Goal: Task Accomplishment & Management: Complete application form

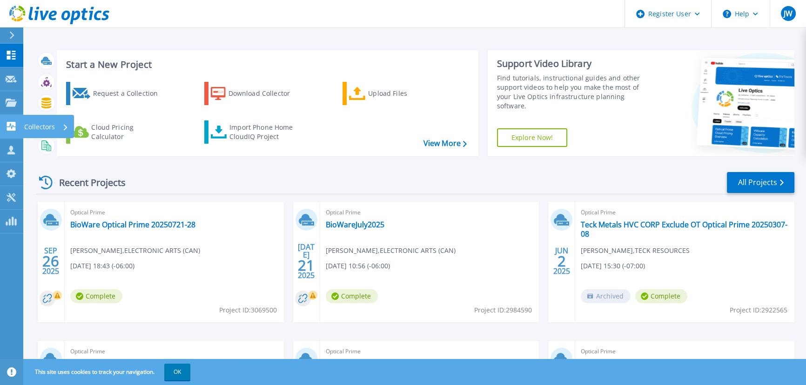
click at [33, 125] on p "Collectors" at bounding box center [39, 127] width 31 height 24
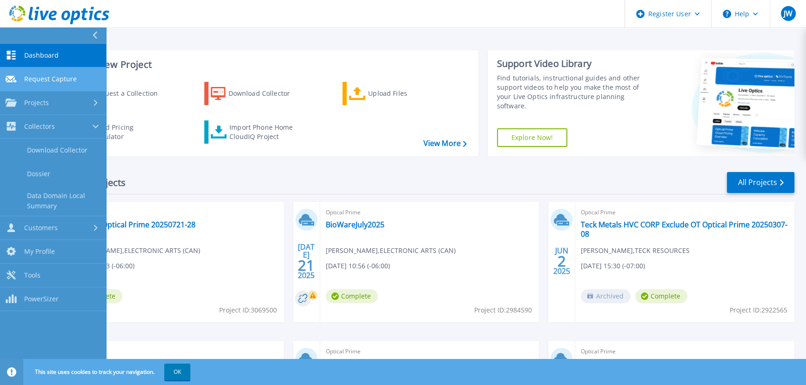
click at [59, 80] on span "Request Capture" at bounding box center [50, 79] width 53 height 8
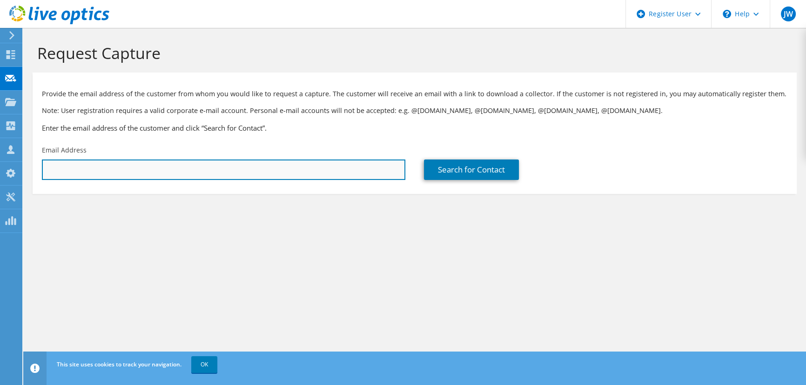
click at [91, 168] on input "text" at bounding box center [223, 170] width 363 height 20
type input "[PERSON_NAME][DOMAIN_NAME][EMAIL_ADDRESS][PERSON_NAME][DOMAIN_NAME]"
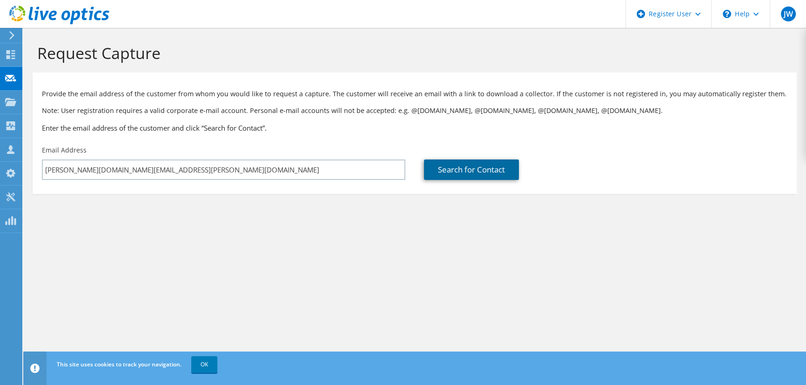
click at [467, 171] on link "Search for Contact" at bounding box center [471, 170] width 95 height 20
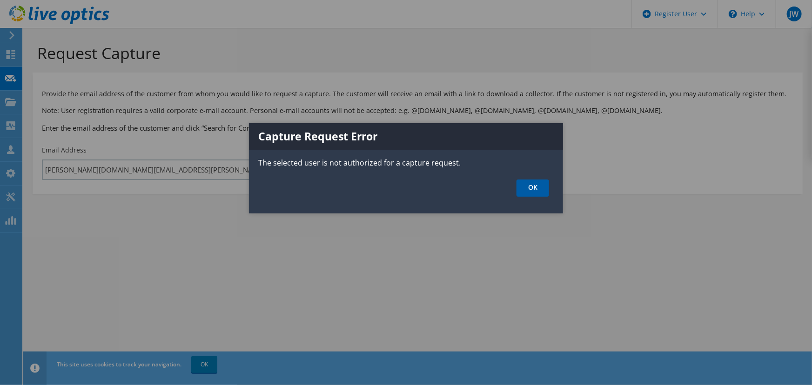
click at [540, 186] on link "OK" at bounding box center [532, 188] width 33 height 17
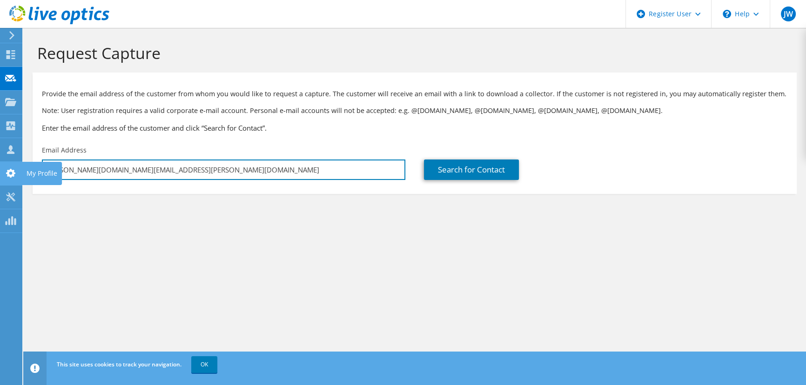
drag, startPoint x: 130, startPoint y: 167, endPoint x: 0, endPoint y: 172, distance: 129.9
click at [0, 172] on div "JW Dell User [PERSON_NAME] [PERSON_NAME][DOMAIN_NAME][EMAIL_ADDRESS][PERSON_NAM…" at bounding box center [403, 192] width 806 height 385
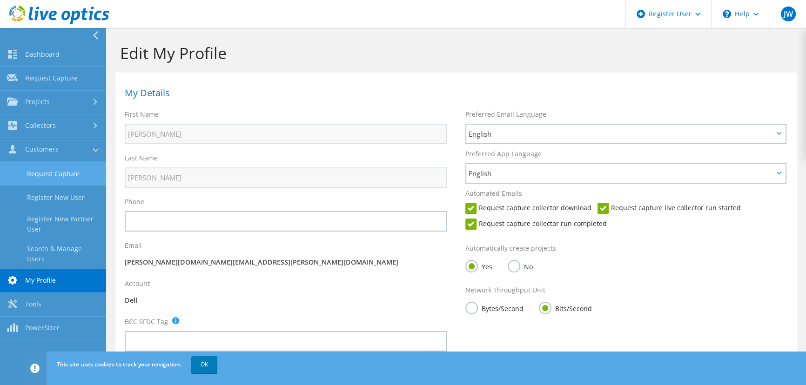
click at [53, 173] on link "Request Capture" at bounding box center [53, 174] width 106 height 24
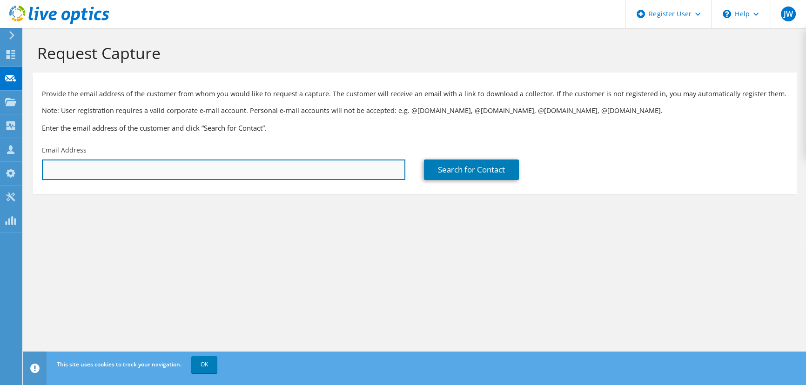
click at [127, 172] on input "text" at bounding box center [223, 170] width 363 height 20
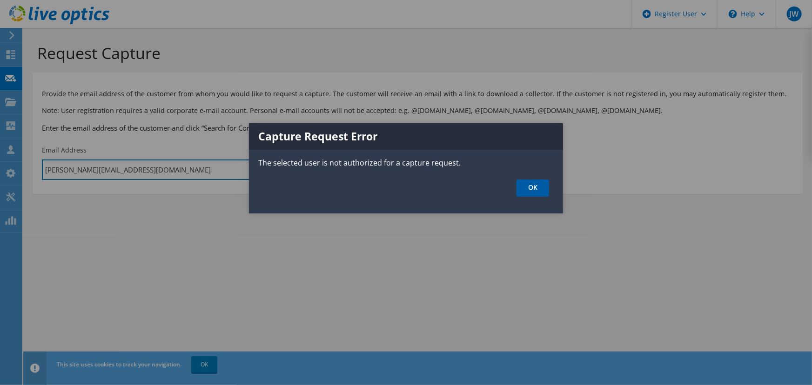
type input "byron.white@dell.com"
click at [533, 186] on link "OK" at bounding box center [532, 188] width 33 height 17
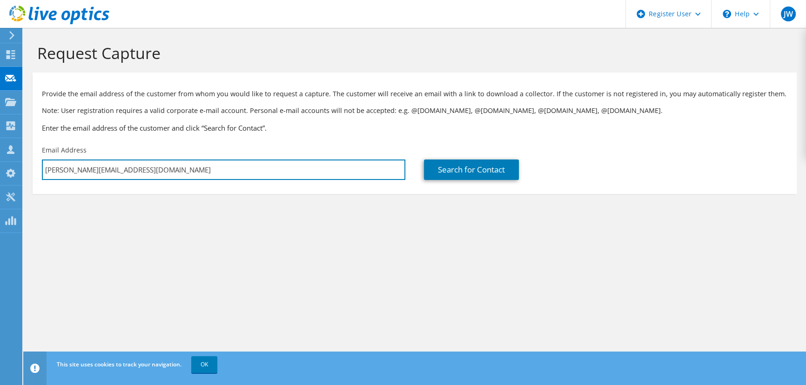
drag, startPoint x: 150, startPoint y: 174, endPoint x: 37, endPoint y: 172, distance: 113.1
click at [37, 172] on div "Email Address byron.white@dell.com" at bounding box center [224, 163] width 382 height 44
click at [67, 162] on input "text" at bounding box center [223, 170] width 363 height 20
type input "j"
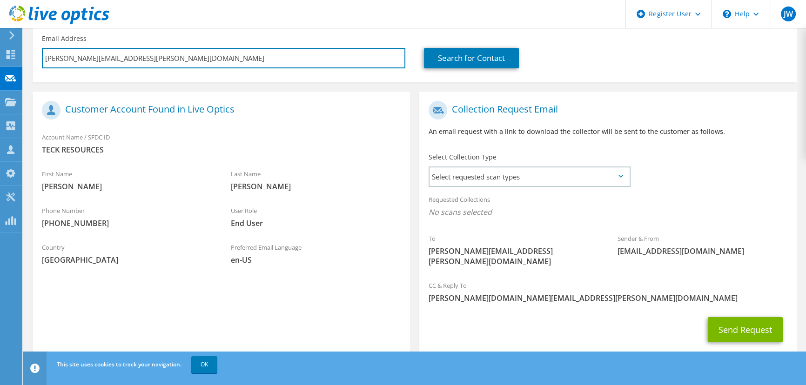
scroll to position [125, 0]
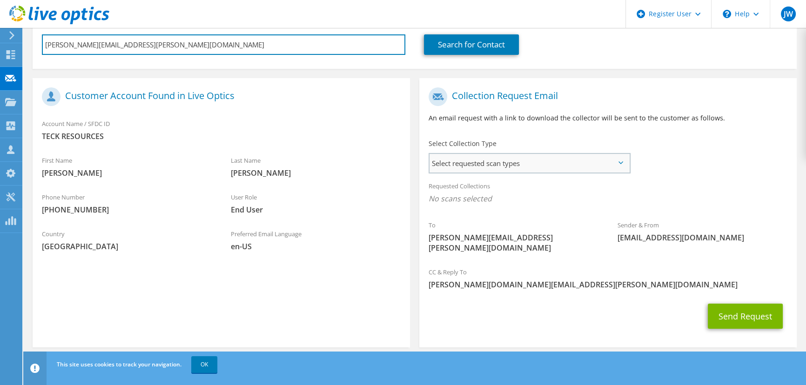
type input "chris.campbell@teck.com"
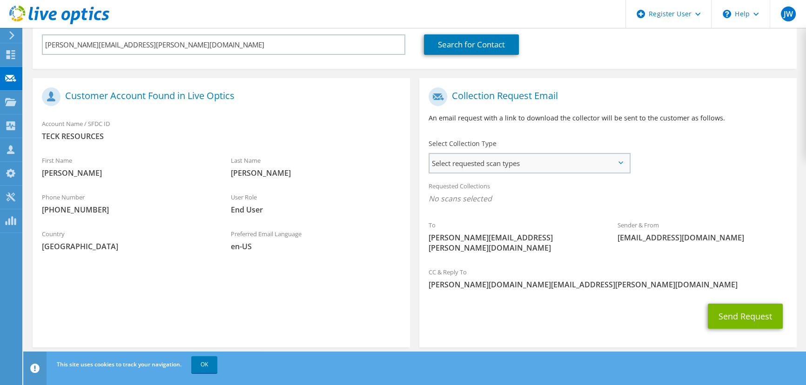
click at [479, 165] on span "Select requested scan types" at bounding box center [529, 163] width 200 height 19
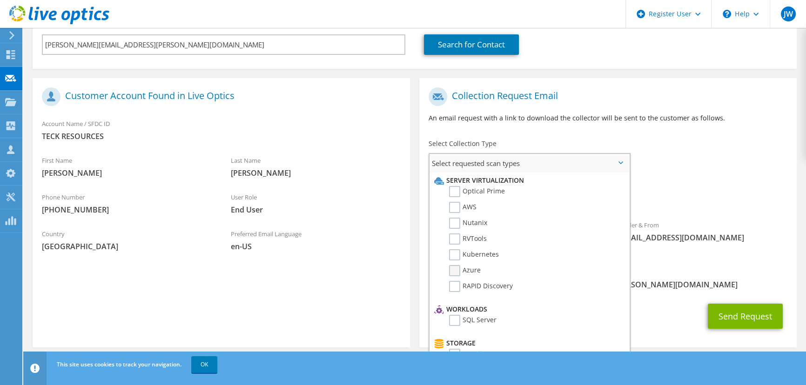
click at [452, 269] on label "Azure" at bounding box center [465, 270] width 32 height 11
click at [0, 0] on input "Azure" at bounding box center [0, 0] width 0 height 0
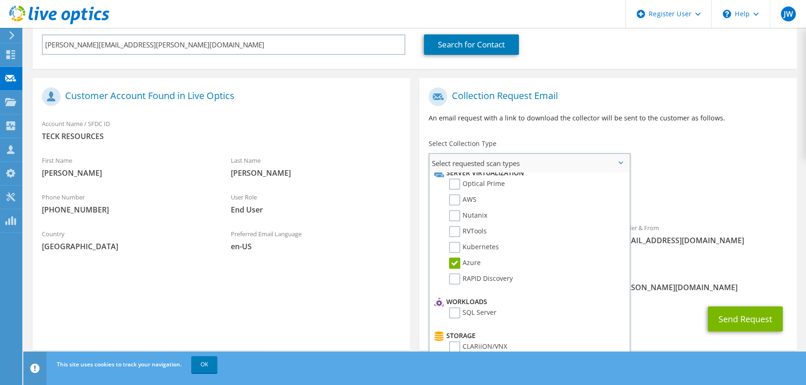
scroll to position [0, 0]
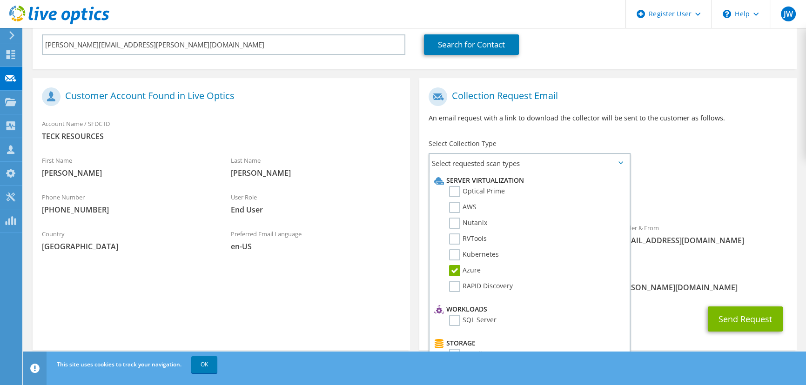
click at [692, 196] on span "Azure" at bounding box center [607, 201] width 359 height 15
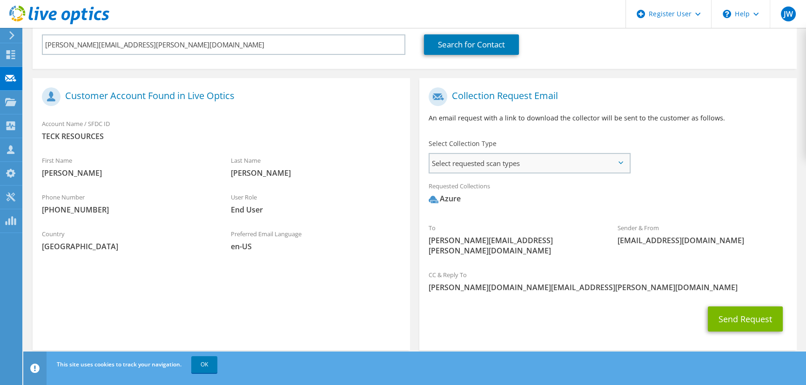
click at [552, 160] on span "Select requested scan types" at bounding box center [529, 163] width 200 height 19
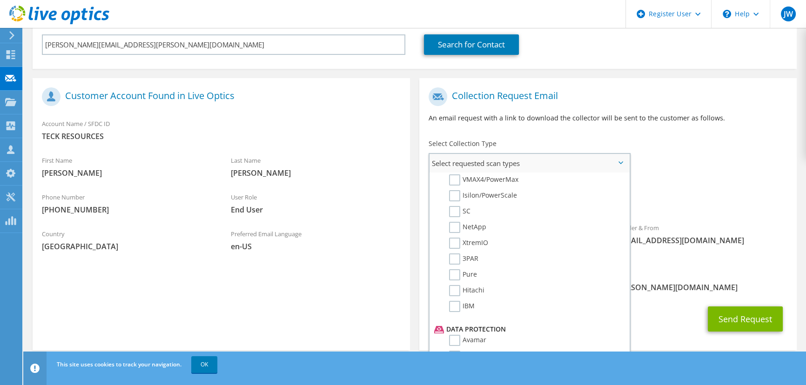
scroll to position [405, 0]
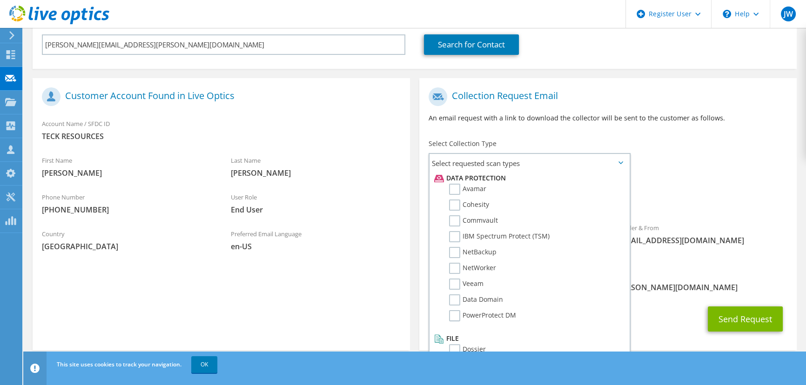
click at [670, 168] on div "To chris.campbell@teck.com Sender & From liveoptics@liveoptics.com" at bounding box center [607, 174] width 377 height 182
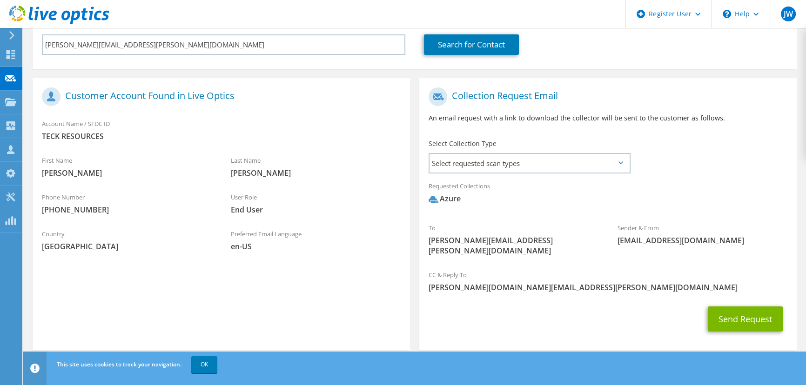
scroll to position [0, 0]
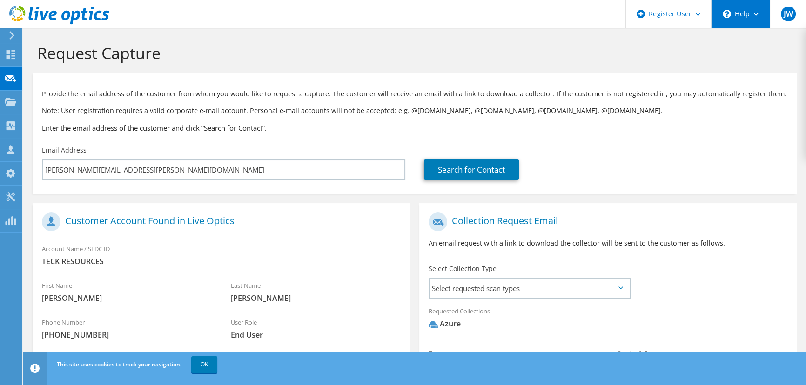
click at [753, 20] on div "\n Help" at bounding box center [740, 14] width 59 height 28
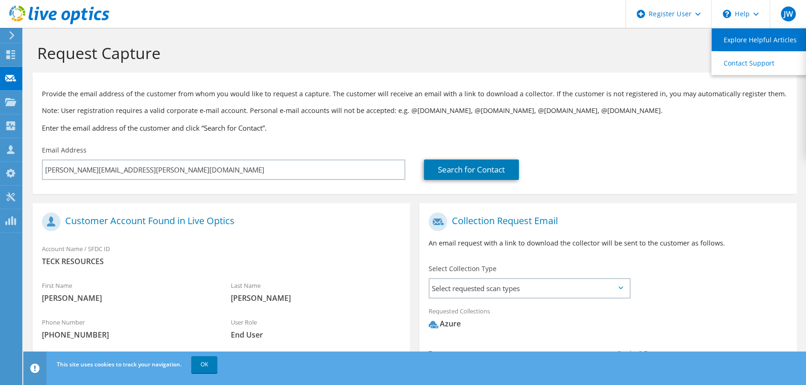
click at [733, 37] on link "Explore Helpful Articles" at bounding box center [763, 39] width 104 height 23
click at [749, 29] on link "Explore Helpful Articles" at bounding box center [763, 39] width 104 height 23
click at [777, 20] on div "JW" at bounding box center [787, 14] width 36 height 28
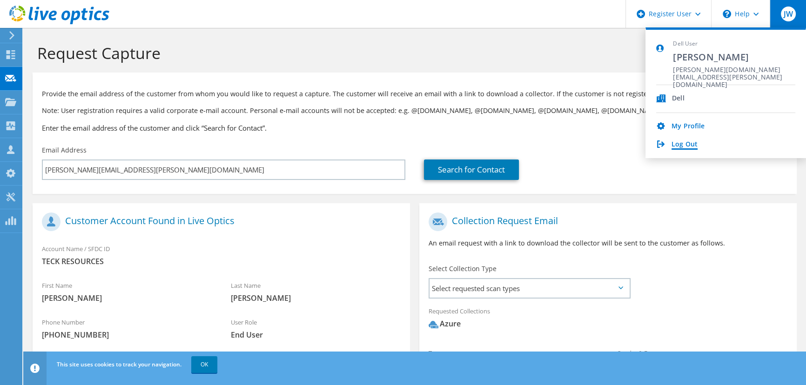
click at [673, 144] on link "Log Out" at bounding box center [684, 144] width 26 height 9
